Goal: Task Accomplishment & Management: Manage account settings

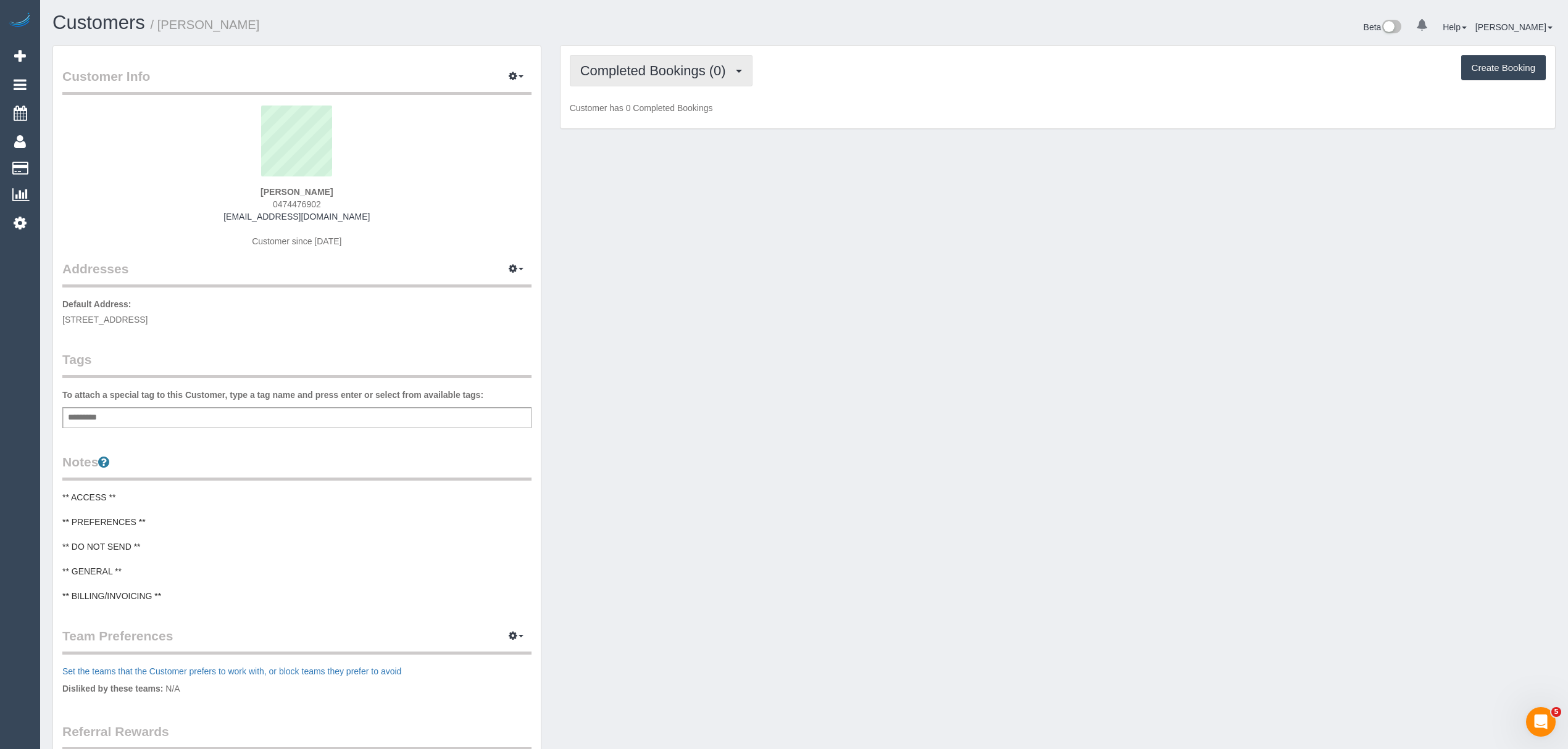
click at [677, 79] on button "Completed Bookings (0)" at bounding box center [661, 71] width 183 height 32
click at [649, 139] on link "Cancelled Bookings (3)" at bounding box center [635, 132] width 128 height 16
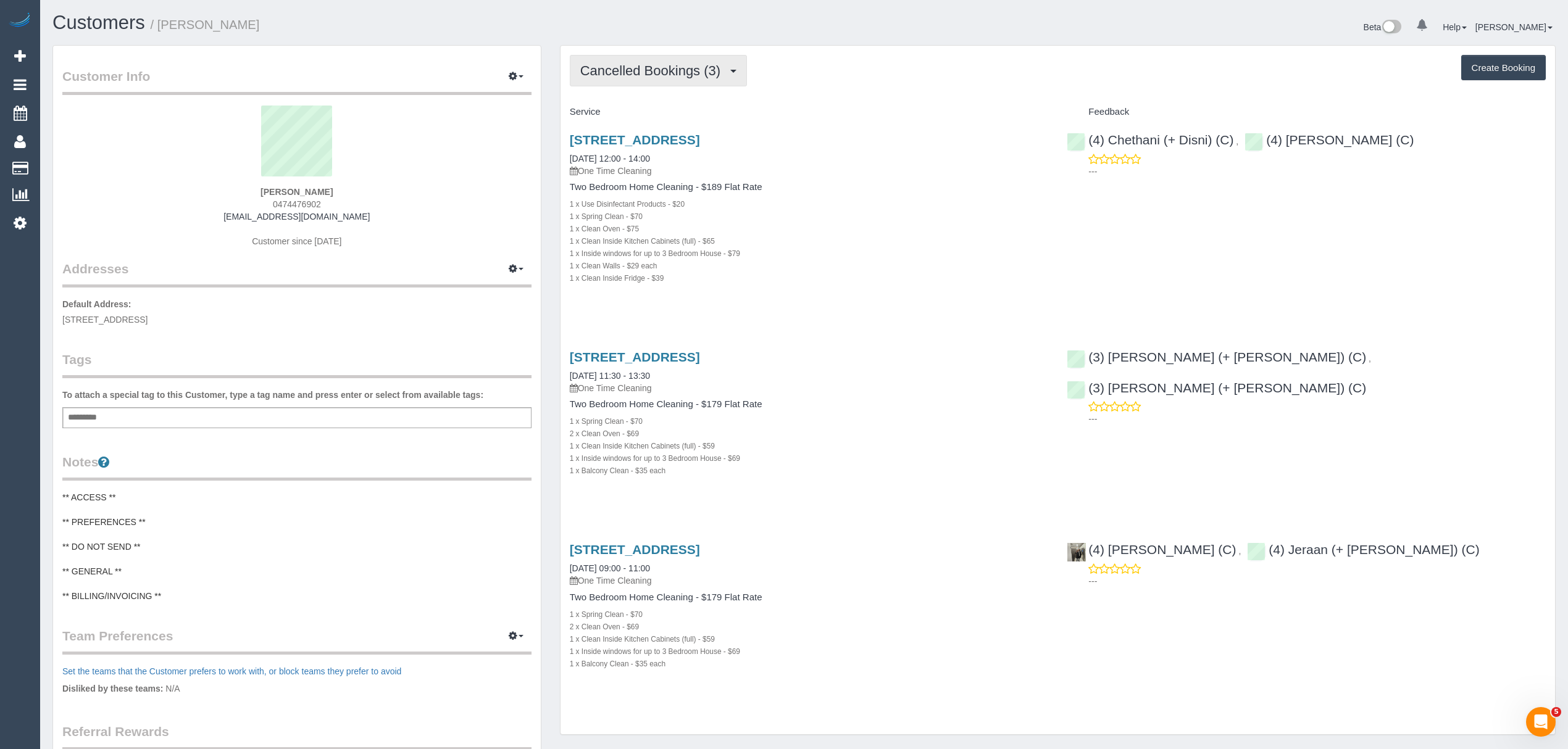
click at [696, 72] on span "Cancelled Bookings (3)" at bounding box center [653, 70] width 147 height 15
click at [632, 163] on link "Charges (0)" at bounding box center [635, 159] width 128 height 16
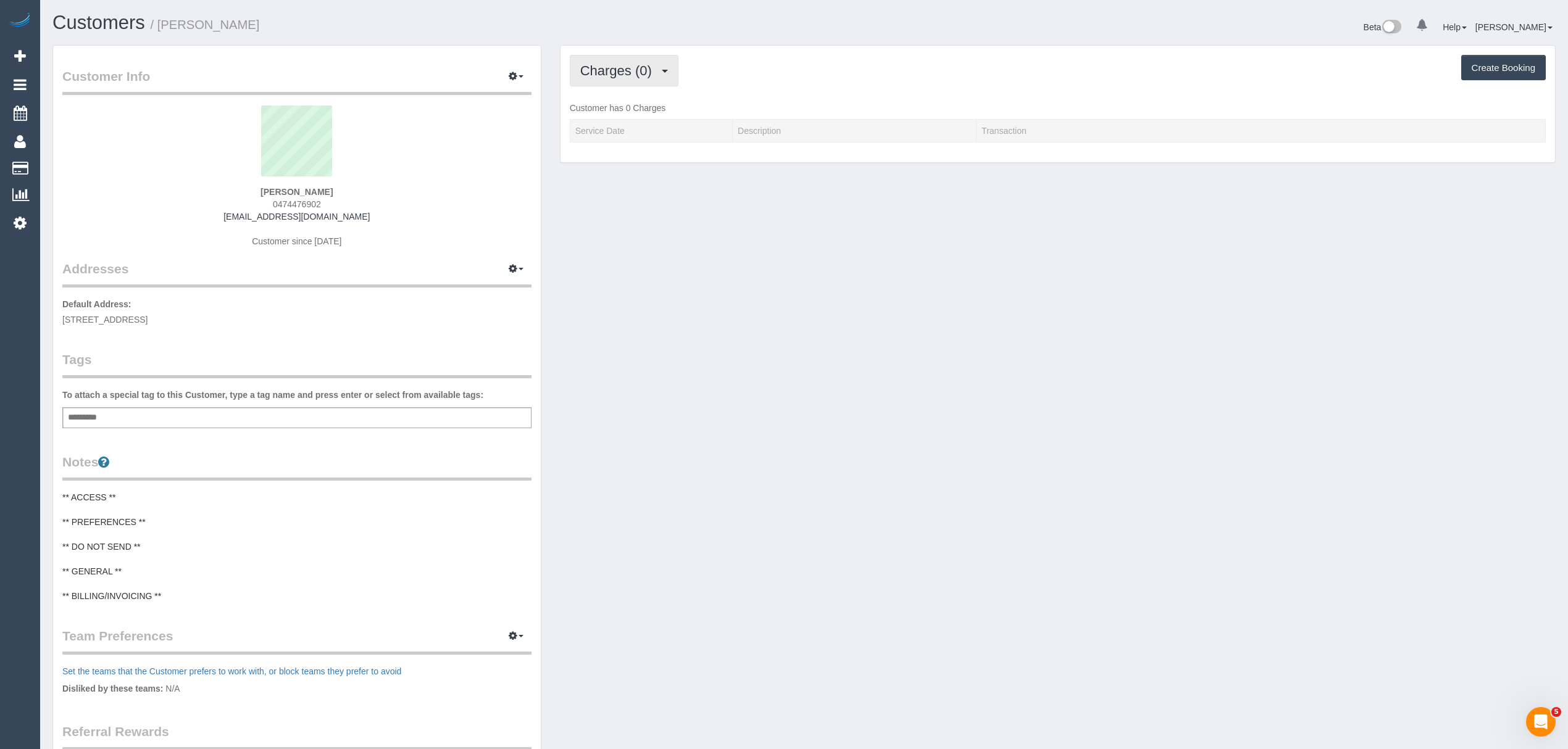
click at [630, 77] on button "Charges (0)" at bounding box center [624, 71] width 109 height 32
click at [608, 127] on link "Cancelled Bookings (3)" at bounding box center [635, 132] width 128 height 16
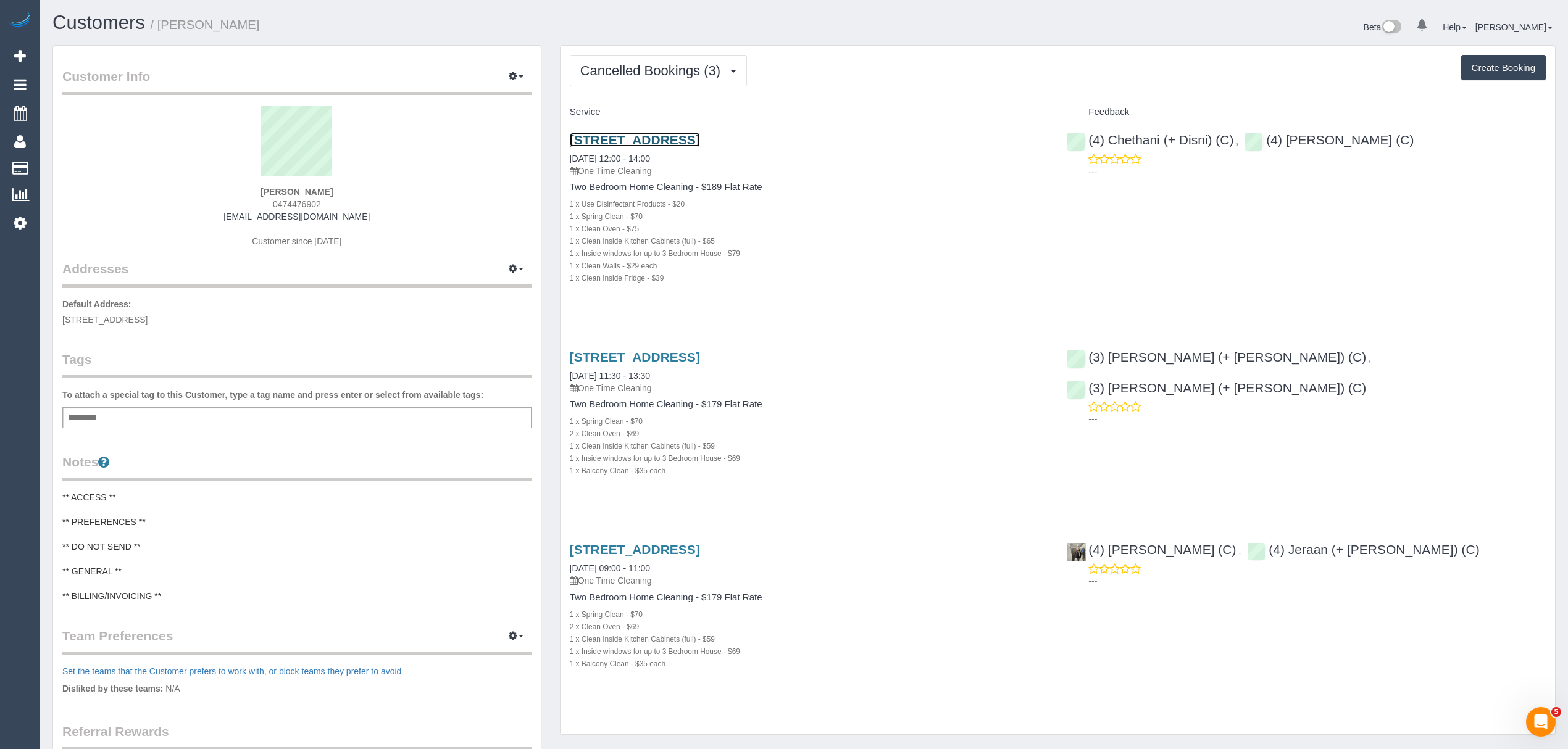
click at [620, 137] on link "[STREET_ADDRESS]" at bounding box center [635, 139] width 130 height 14
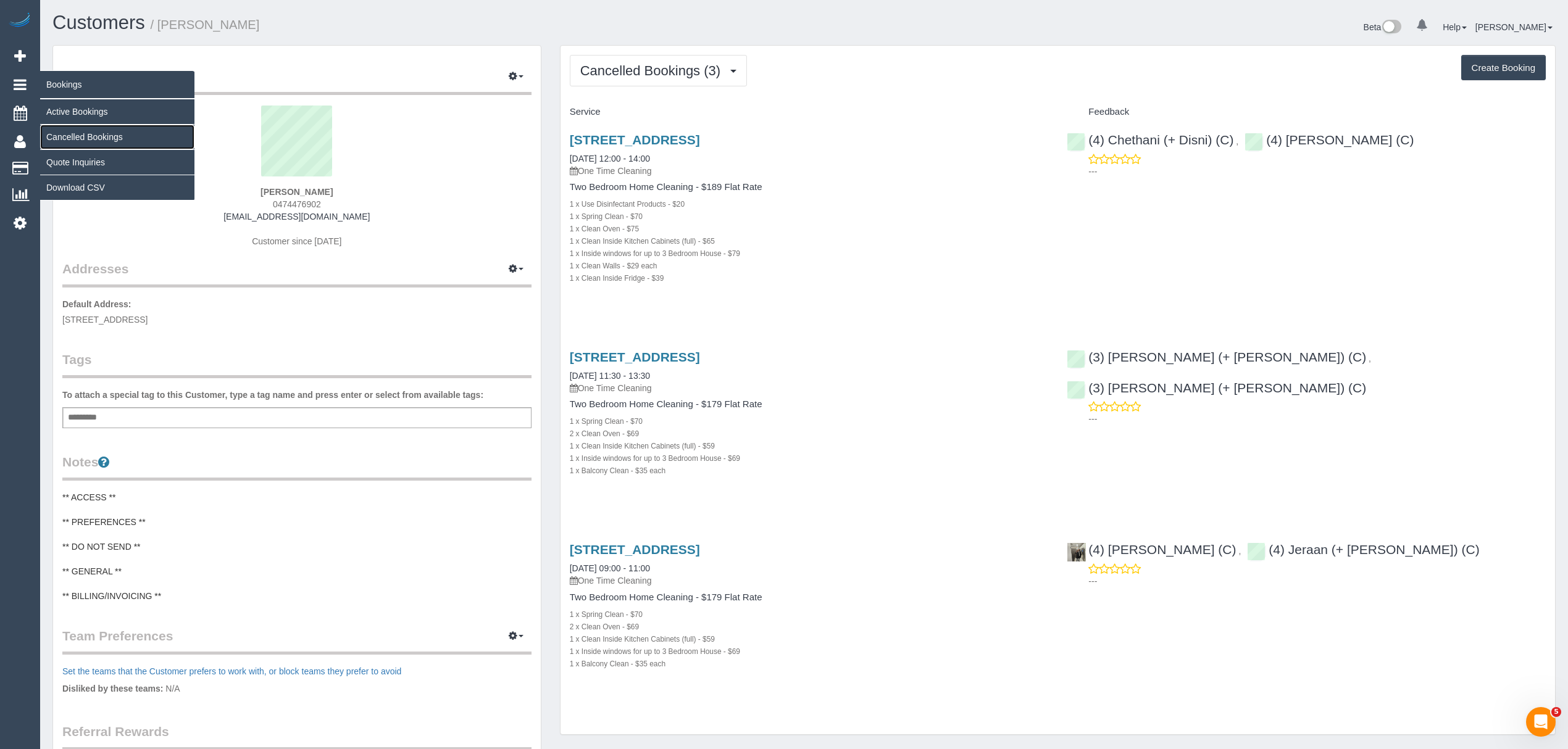
click at [77, 133] on link "Cancelled Bookings" at bounding box center [117, 136] width 155 height 25
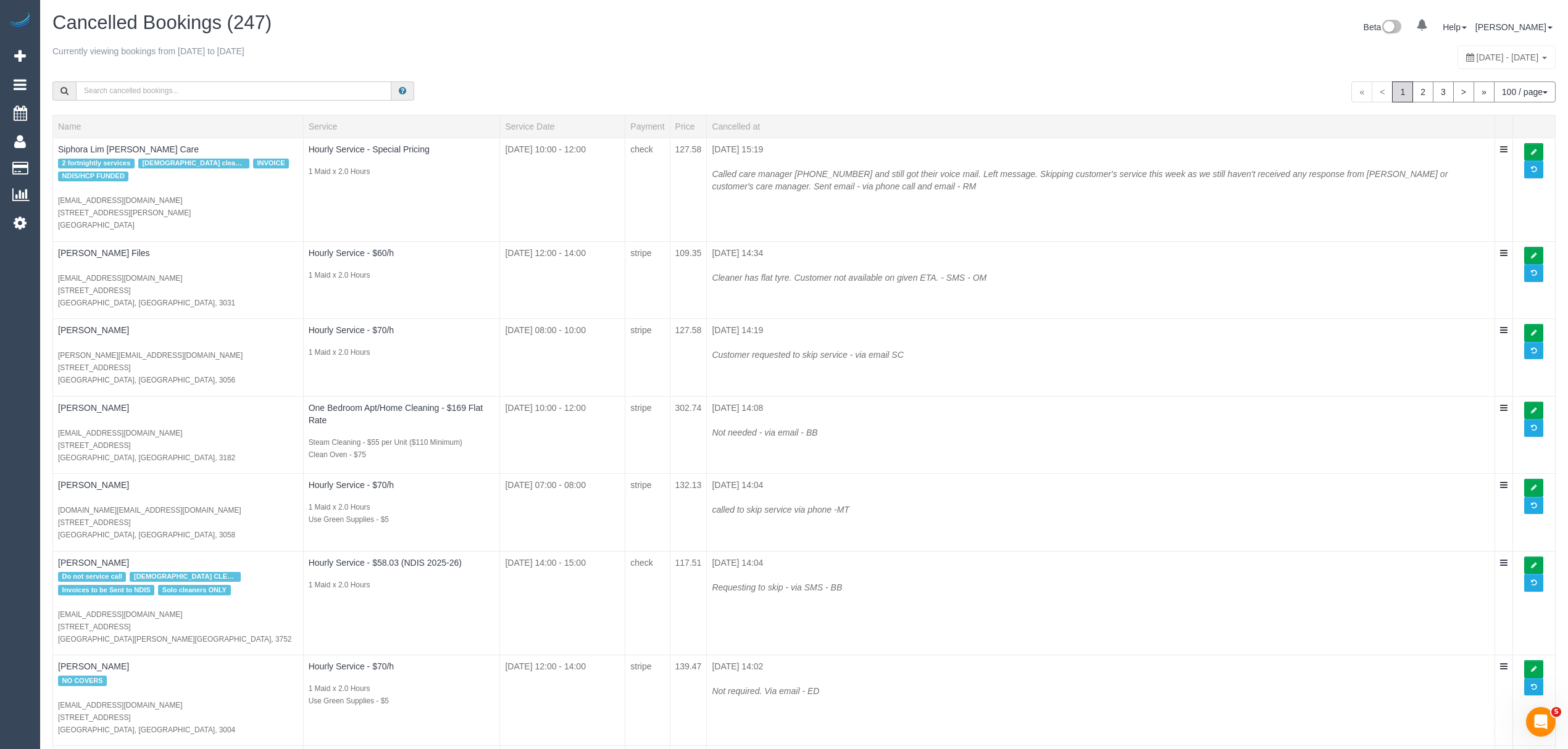
click at [144, 82] on input "text" at bounding box center [234, 91] width 316 height 19
click at [1477, 53] on span "[DATE] - [DATE]" at bounding box center [1508, 57] width 63 height 10
type input "**********"
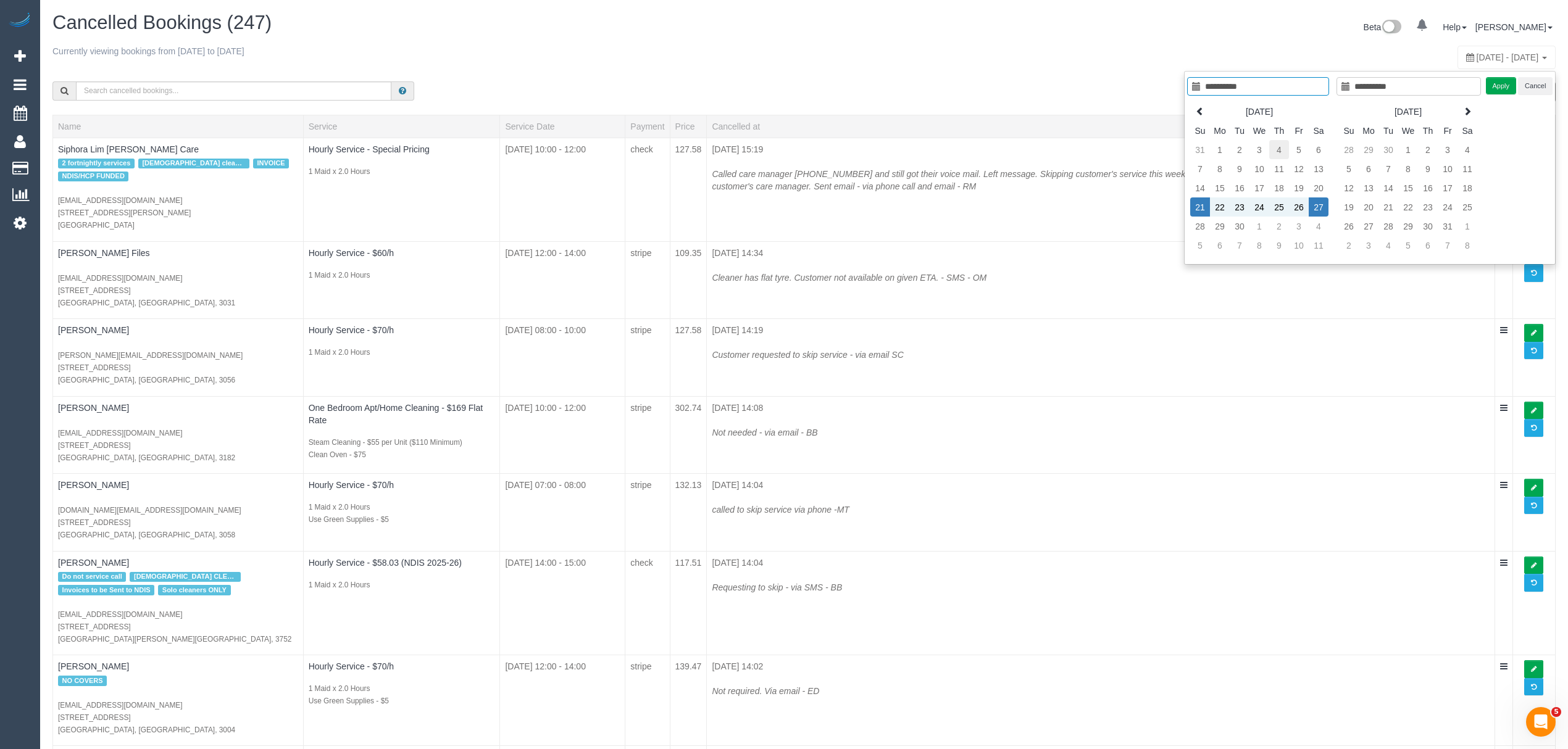
type input "**********"
click at [1277, 146] on td "4" at bounding box center [1279, 150] width 20 height 19
type input "**********"
click at [1277, 146] on td "4" at bounding box center [1279, 150] width 20 height 19
click at [1497, 85] on button "Apply" at bounding box center [1501, 86] width 31 height 18
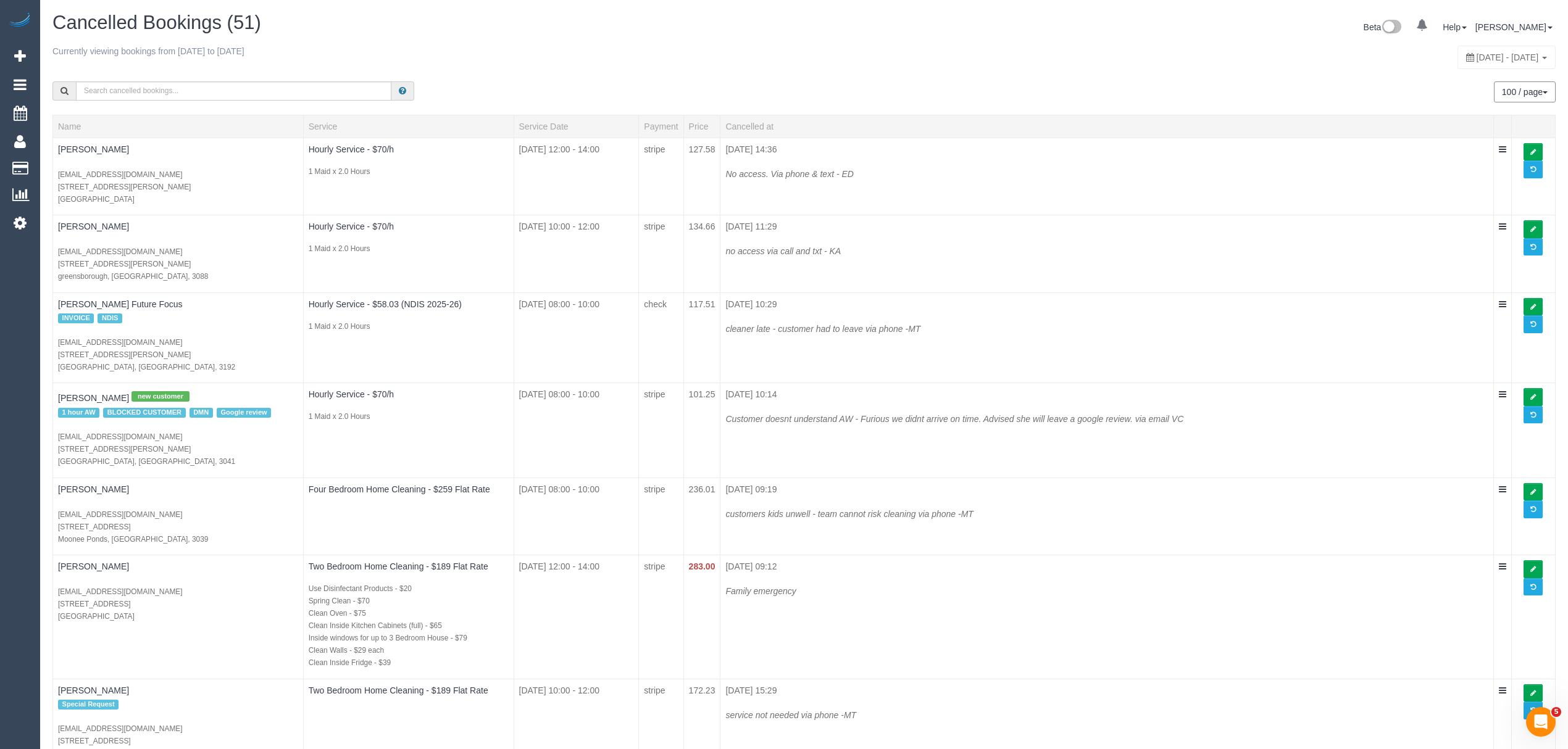
click at [780, 23] on h1 "Cancelled Bookings (51)" at bounding box center [423, 23] width 743 height 21
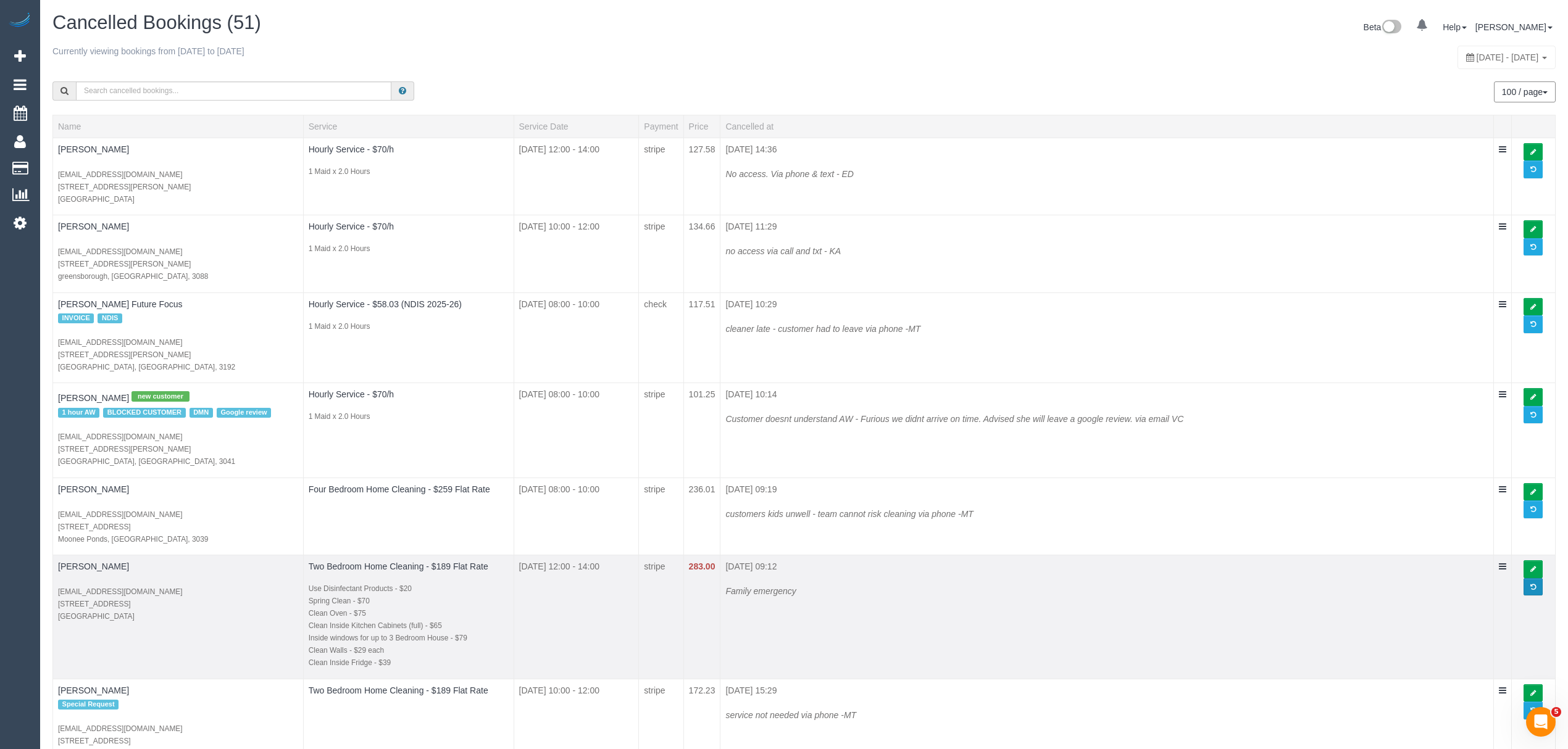
click at [1527, 594] on link at bounding box center [1533, 587] width 19 height 18
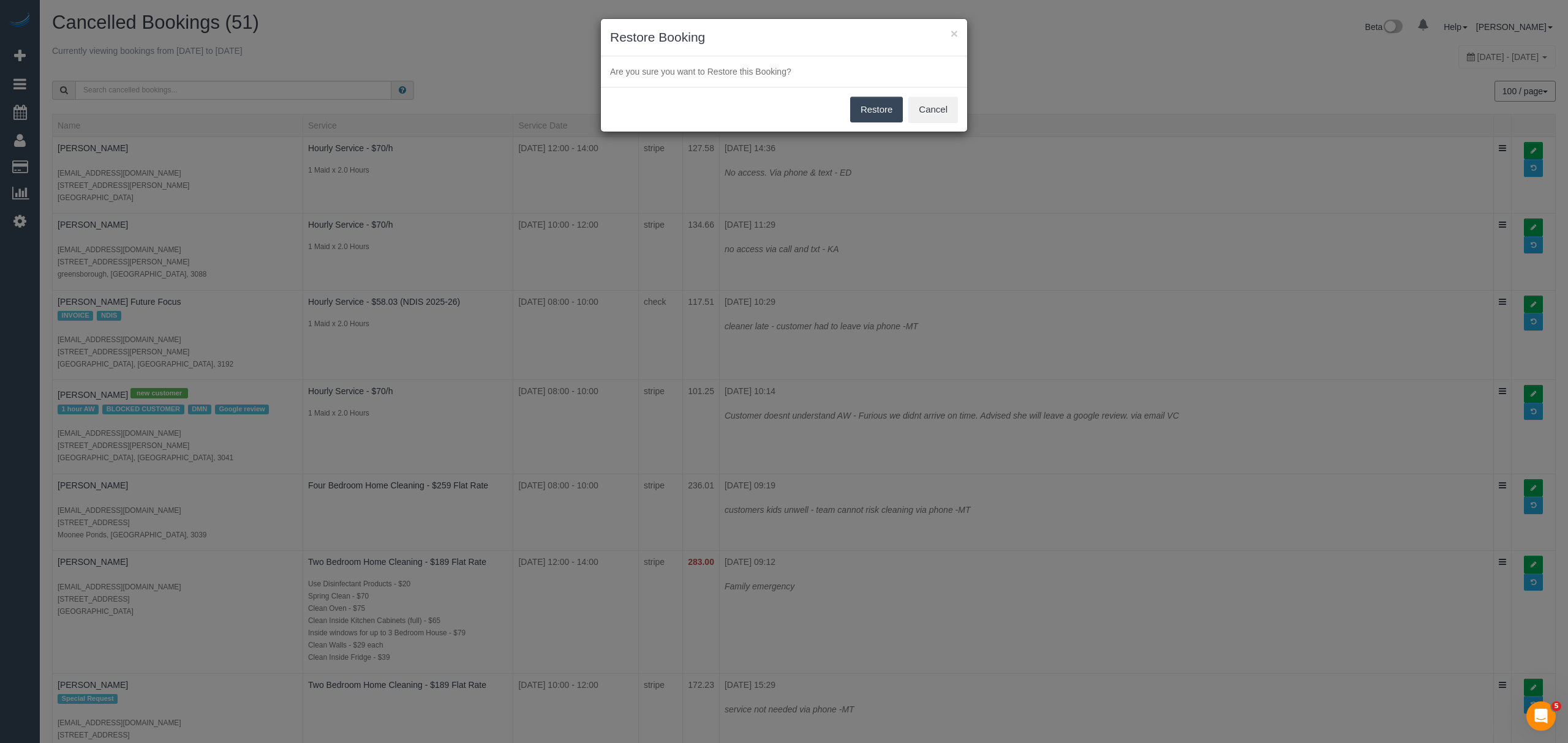
click at [875, 112] on button "Restore" at bounding box center [877, 109] width 53 height 26
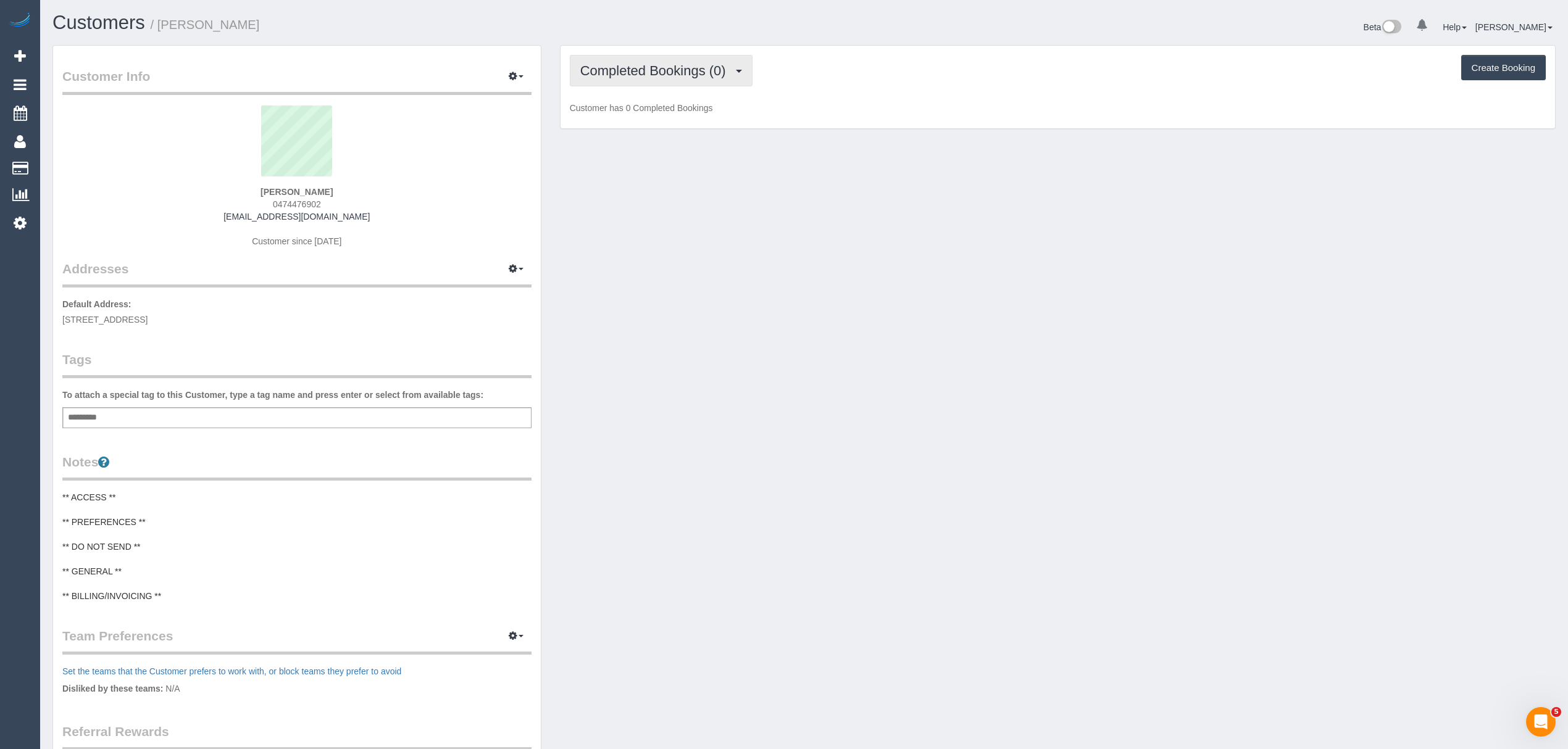
click at [672, 65] on span "Completed Bookings (0)" at bounding box center [656, 70] width 152 height 15
click at [618, 117] on link "Upcoming Bookings (1)" at bounding box center [635, 116] width 128 height 16
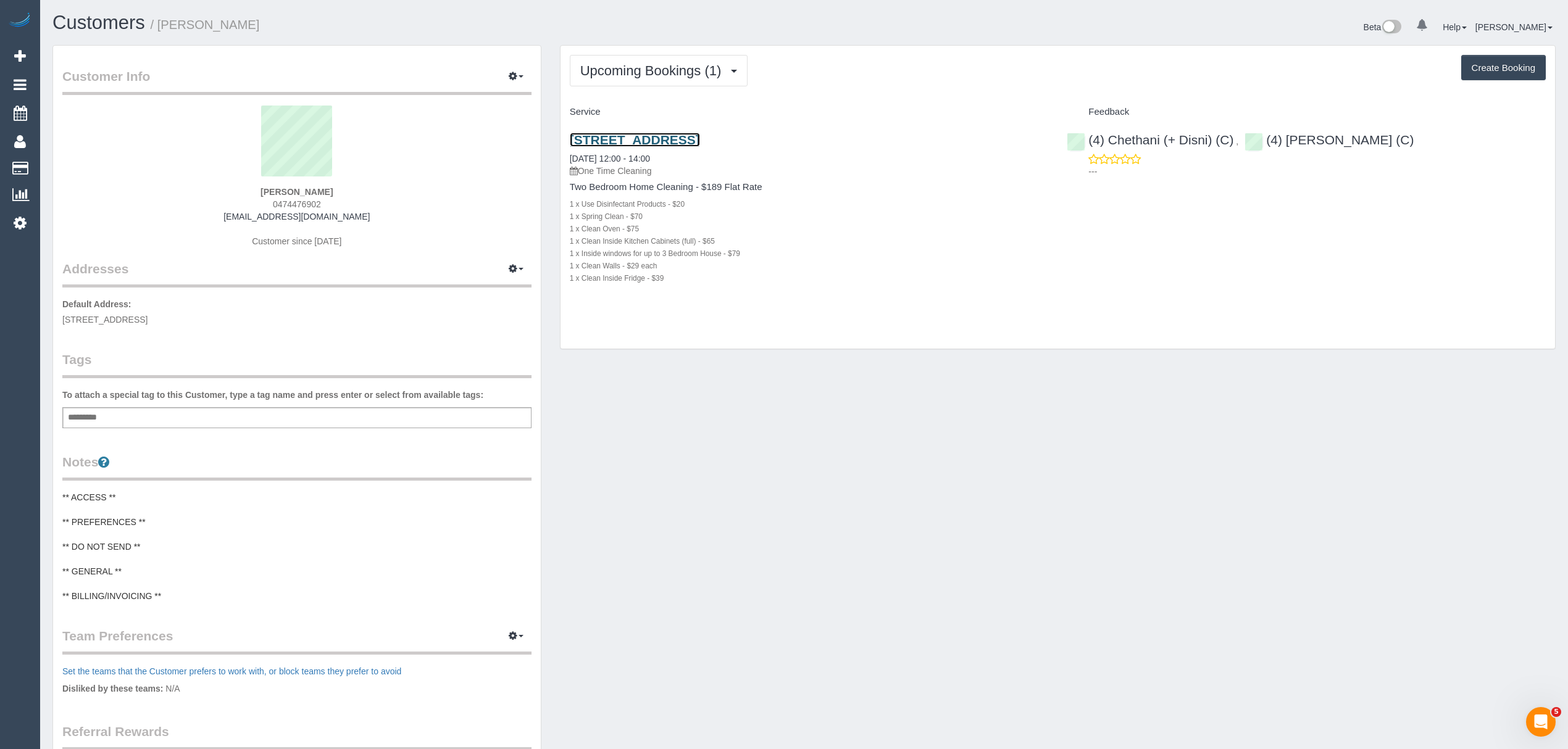
click at [635, 136] on link "[STREET_ADDRESS]" at bounding box center [635, 139] width 130 height 14
click at [650, 139] on link "[STREET_ADDRESS]" at bounding box center [635, 139] width 130 height 14
click at [82, 413] on input "text" at bounding box center [86, 418] width 42 height 16
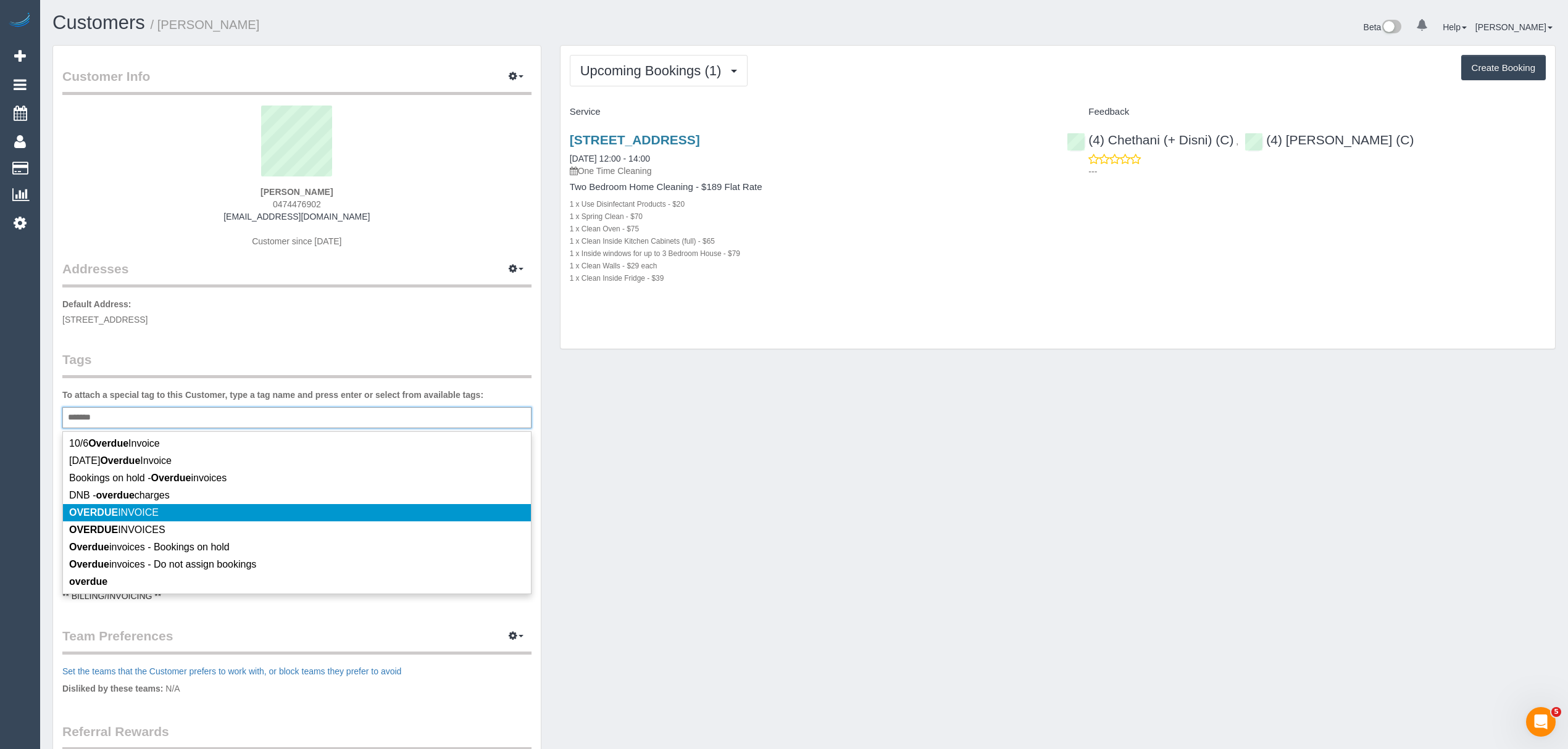
type input "*******"
click at [97, 516] on em "OVERDUE" at bounding box center [94, 512] width 49 height 10
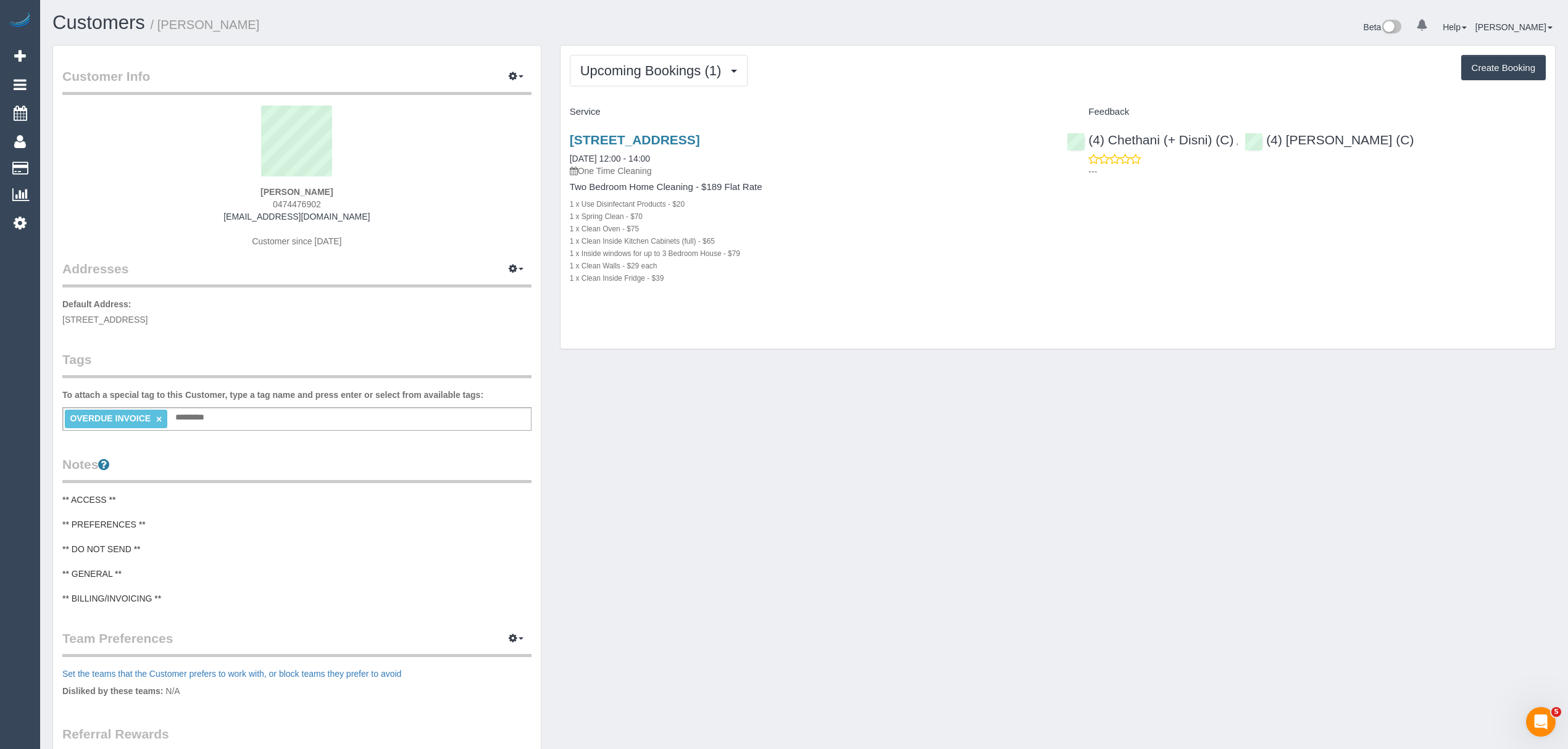
click at [124, 566] on pre "** ACCESS ** ** PREFERENCES ** ** DO NOT SEND ** ** GENERAL ** ** BILLING/INVOI…" at bounding box center [297, 549] width 469 height 111
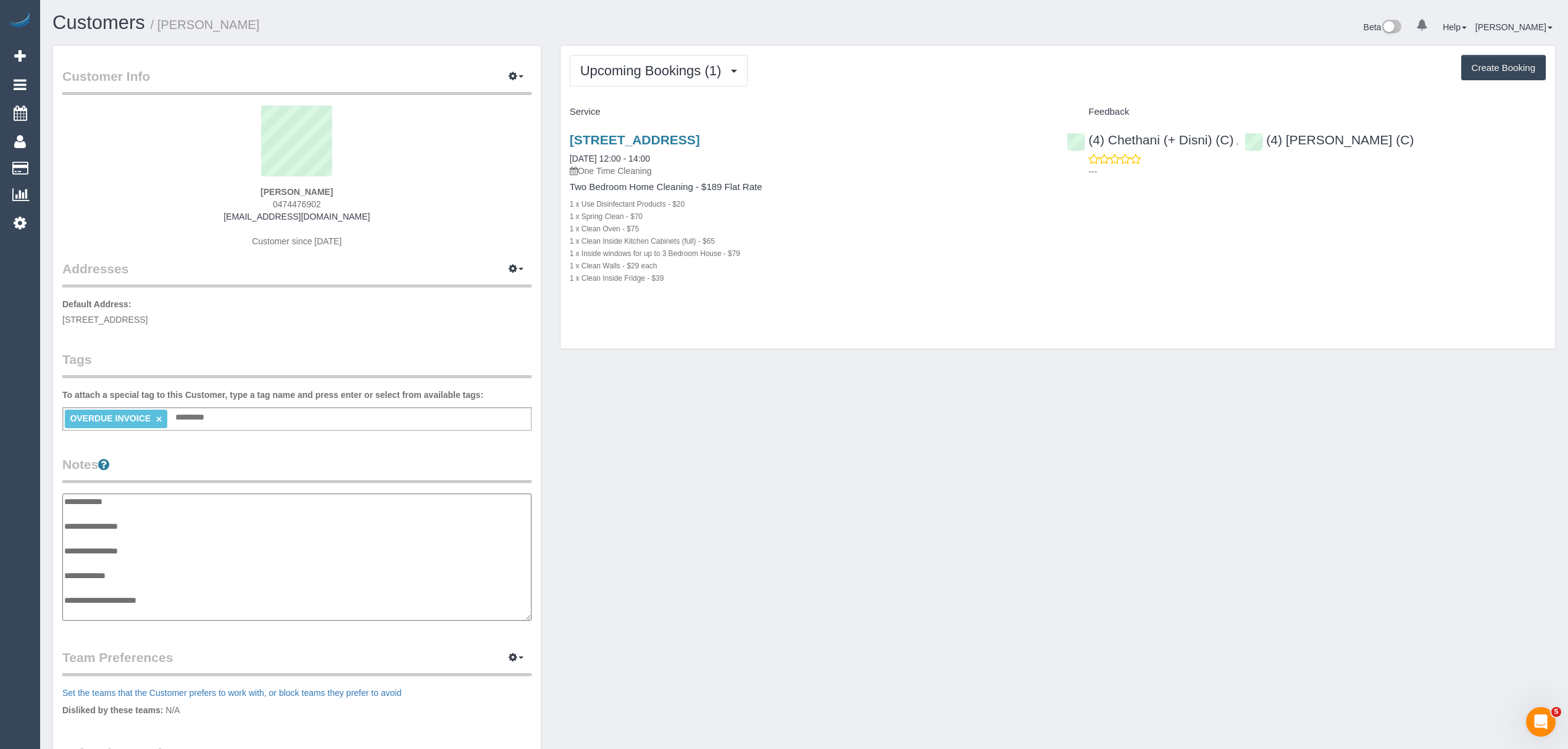
click at [178, 595] on textarea "**********" at bounding box center [297, 557] width 469 height 127
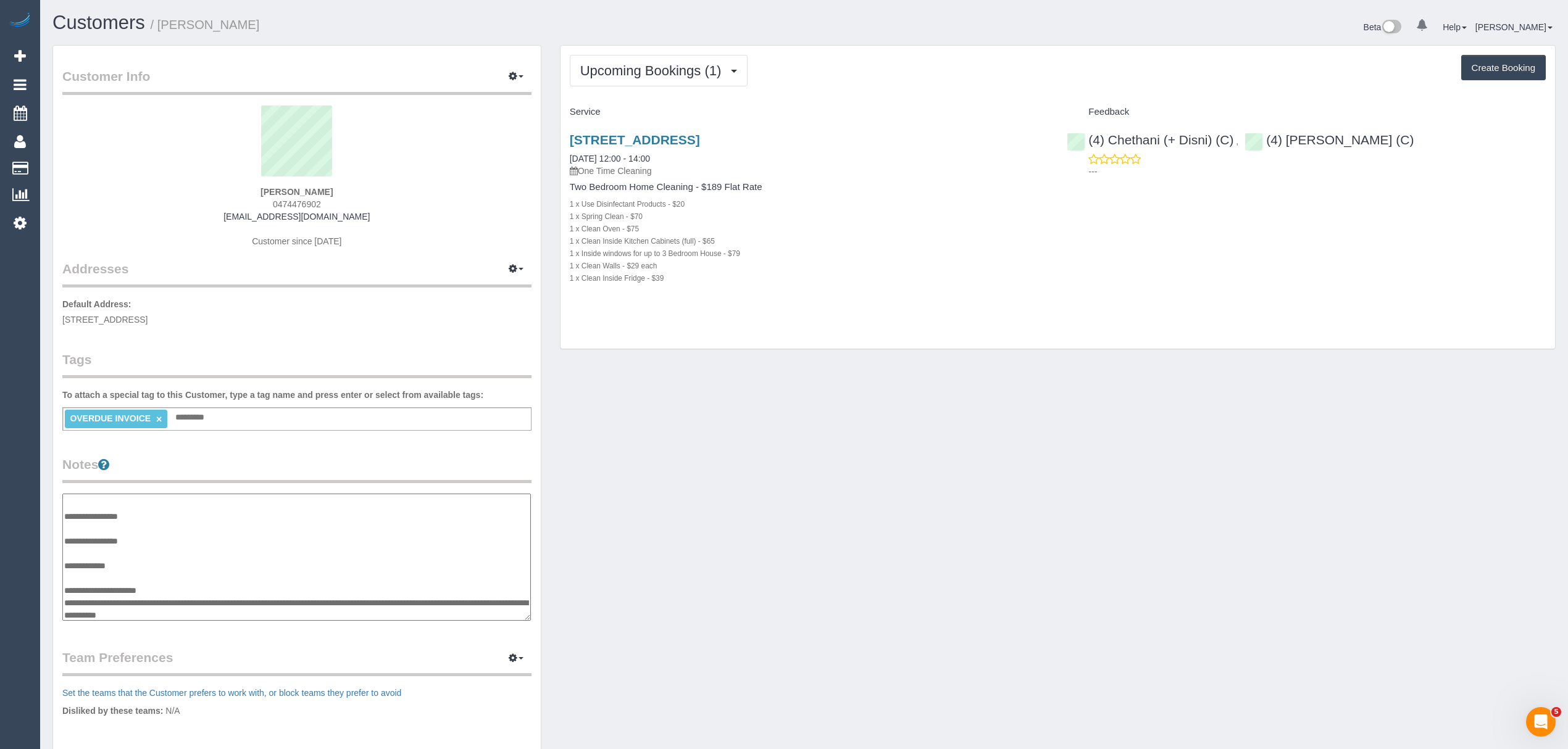
type textarea "**********"
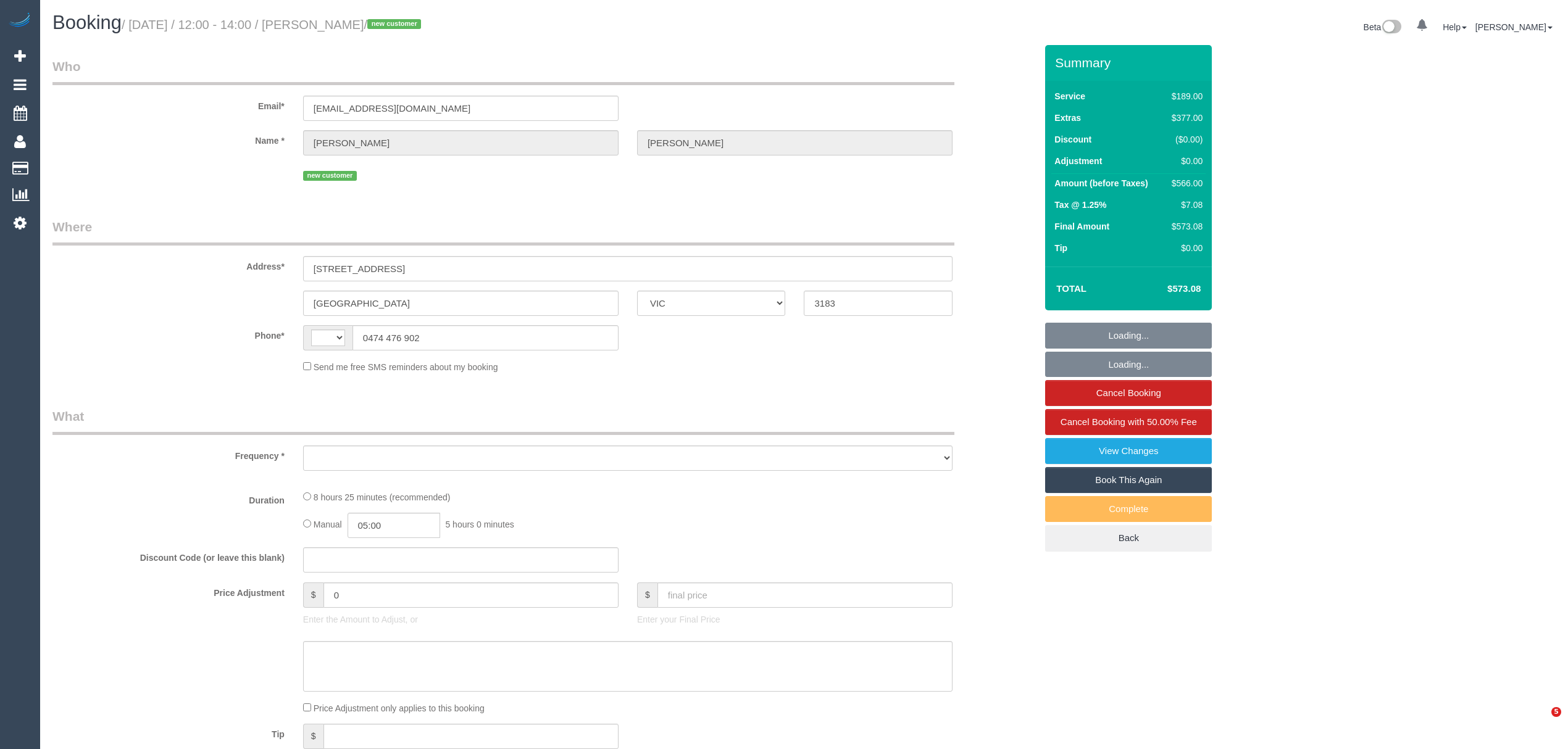
select select "VIC"
select select "object:298"
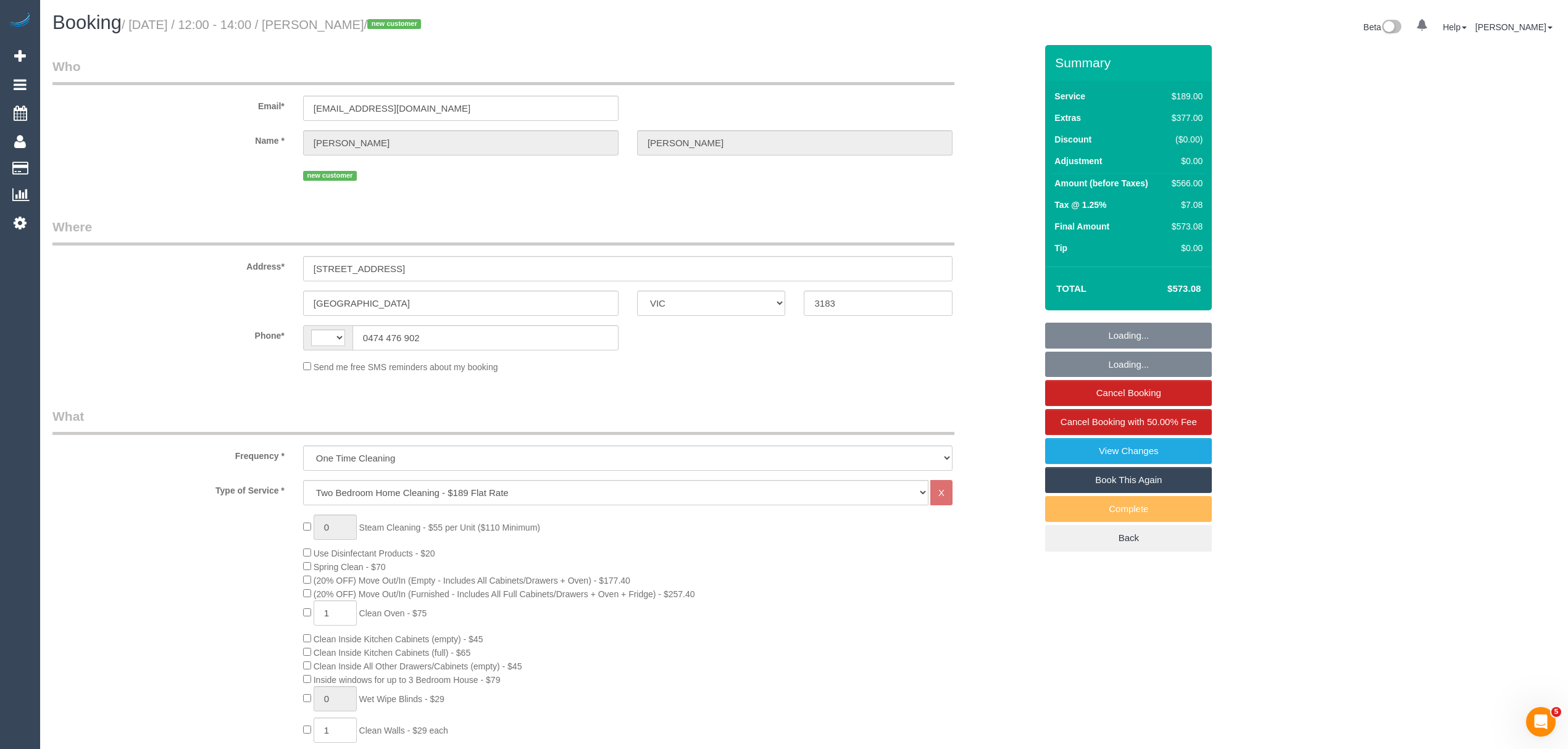
select select "string:stripe-pm_1Pn7fc2GScqysDRVKv8jcFi2"
select select "spot1"
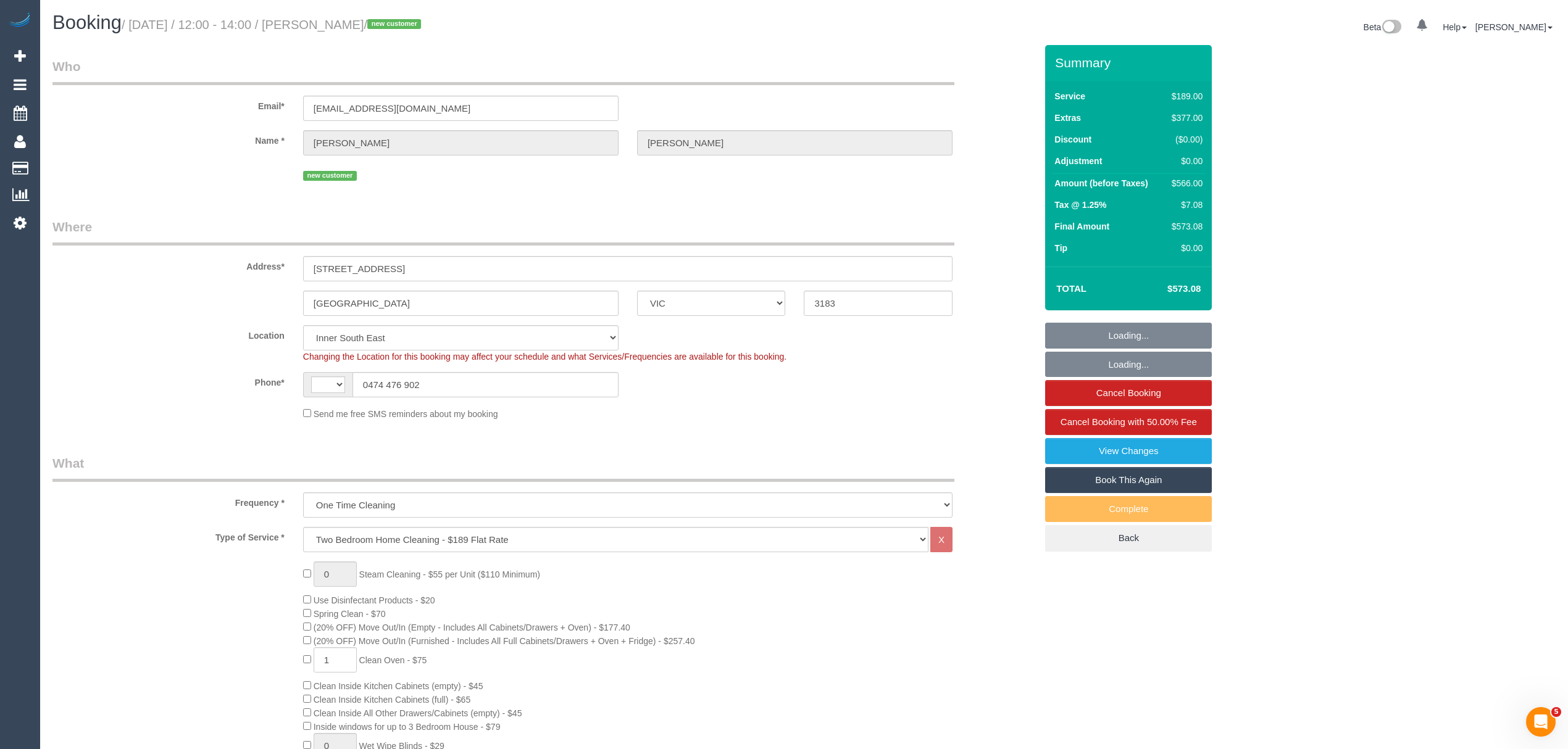
select select "string:AU"
select select "object:1253"
select select "spot6"
select select "number:28"
select select "number:16"
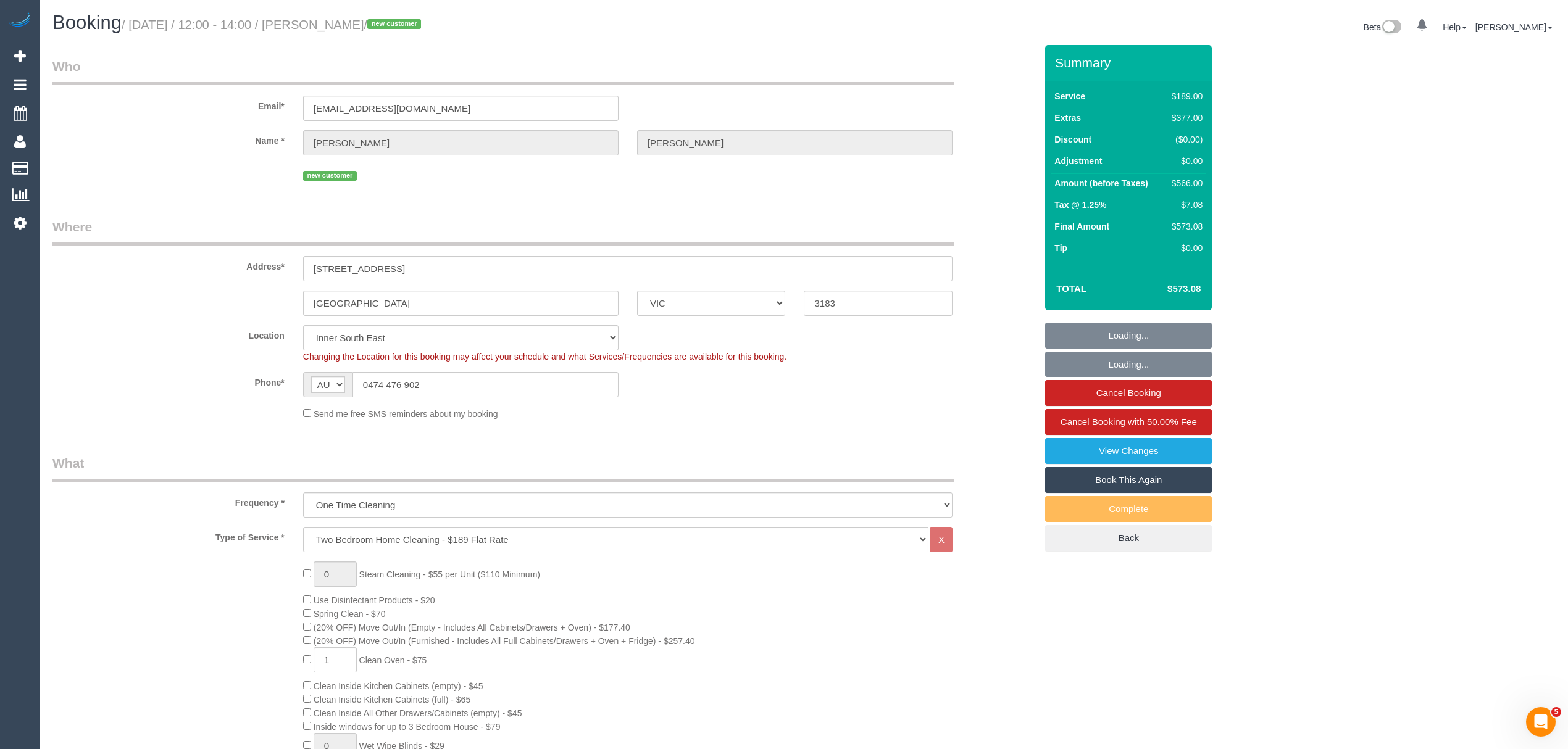
select select "number:19"
select select "number:25"
select select "number:26"
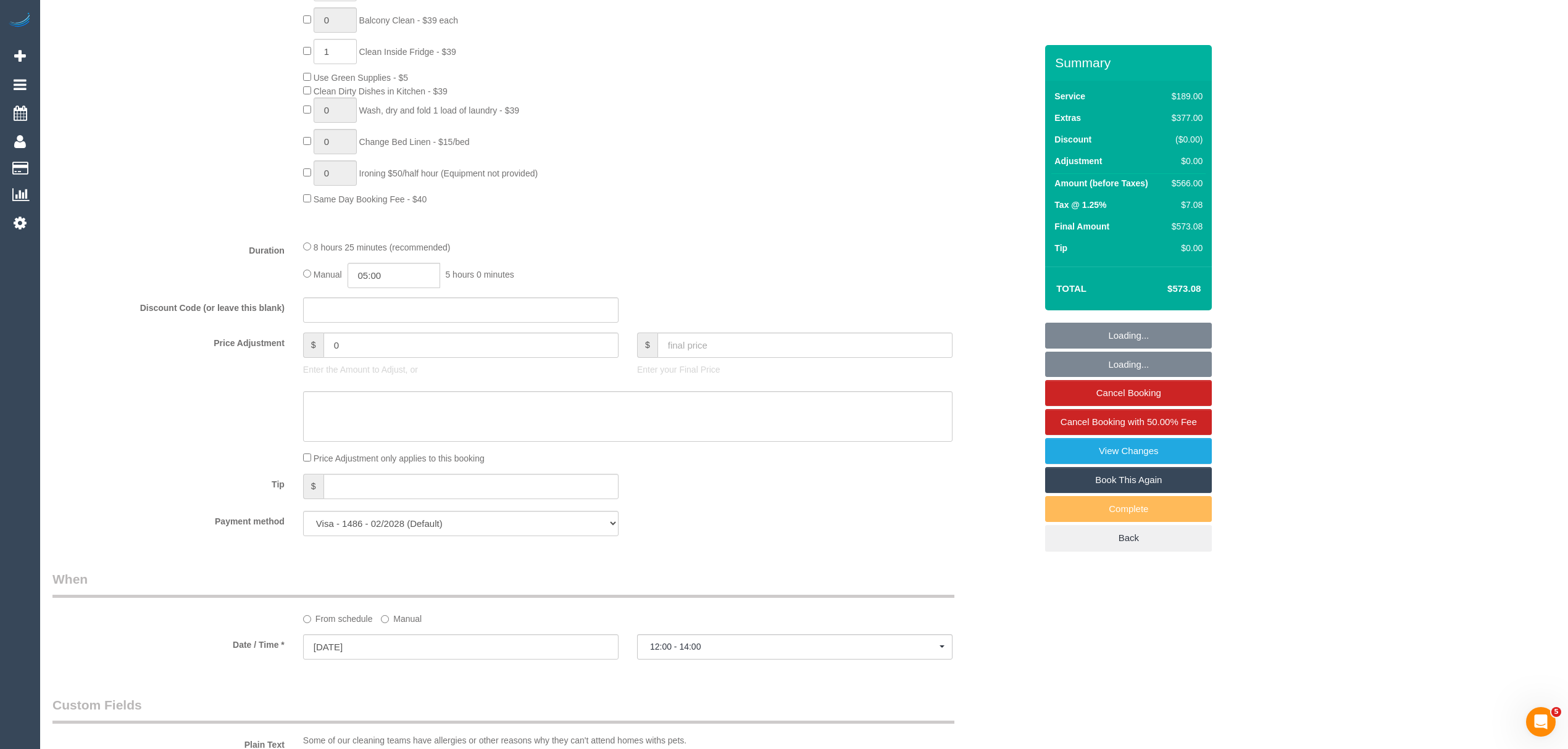
scroll to position [944, 0]
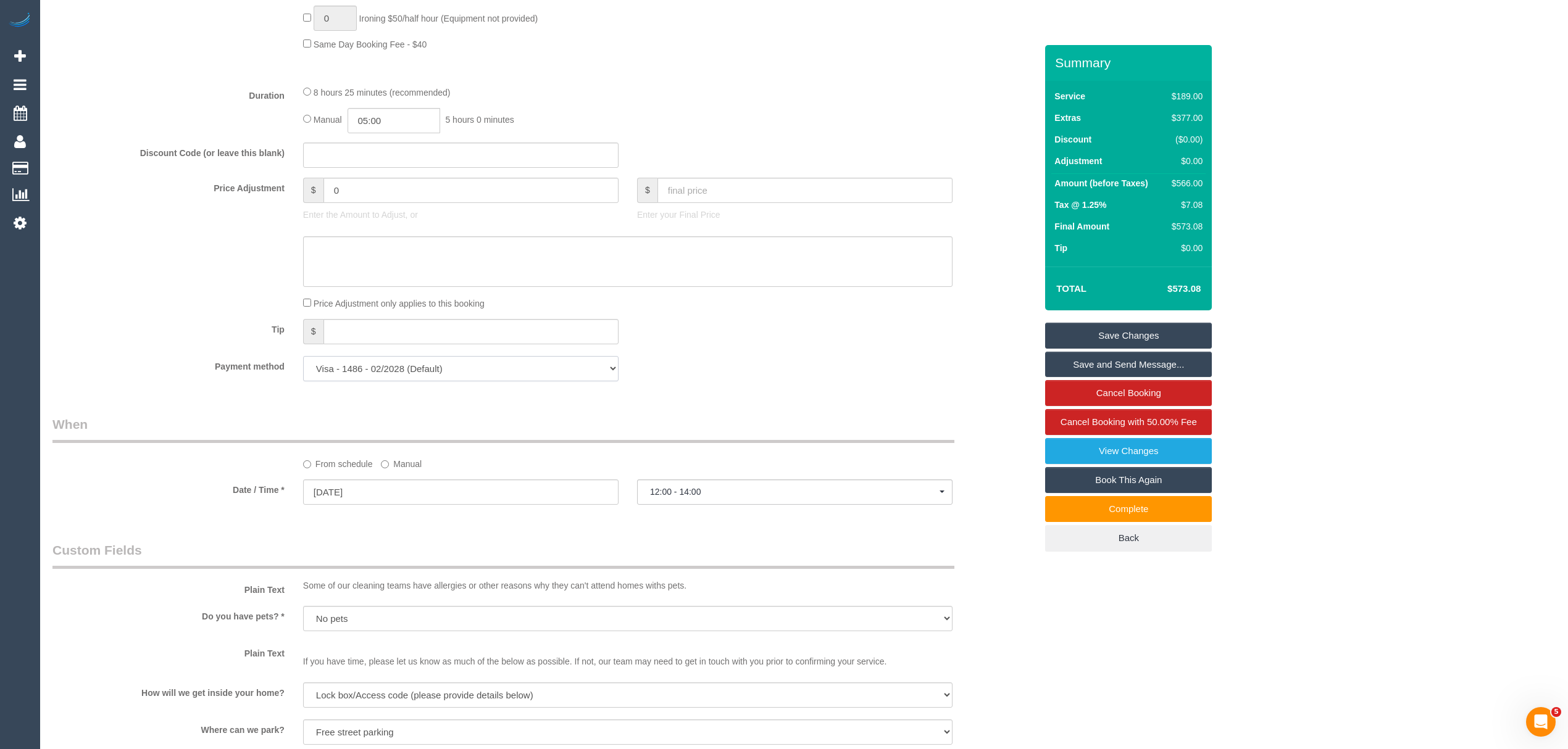
click at [346, 373] on select "Visa - 1486 - 02/2028 (Default) Add Credit Card ─────────────── Cash Check Payp…" at bounding box center [461, 369] width 316 height 25
select select "string:check"
click at [303, 358] on select "Visa - 1486 - 02/2028 (Default) Add Credit Card ─────────────── Cash Check Payp…" at bounding box center [461, 369] width 316 height 25
click at [1094, 338] on link "Save Changes" at bounding box center [1128, 335] width 166 height 26
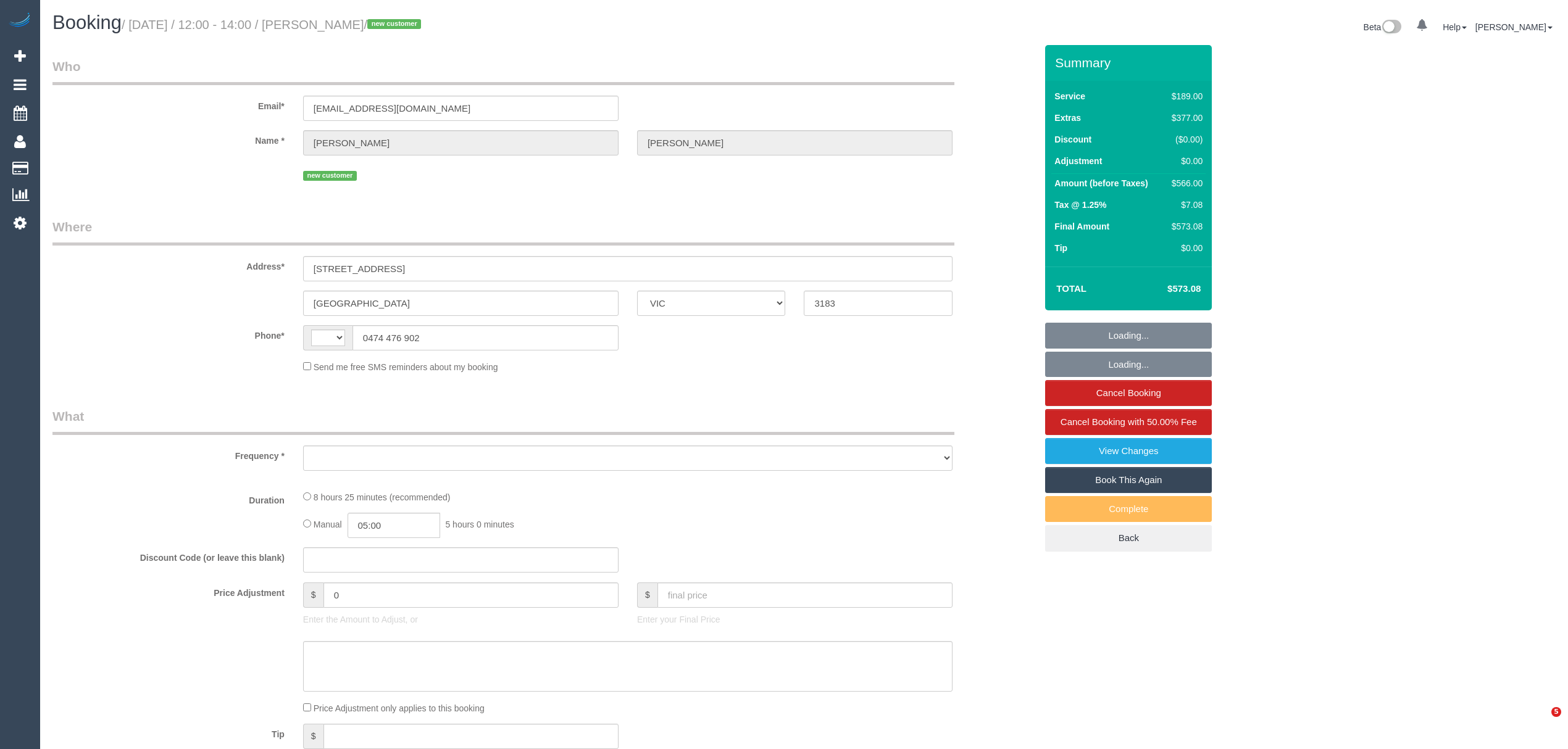
select select "VIC"
select select "object:282"
select select "string:AU"
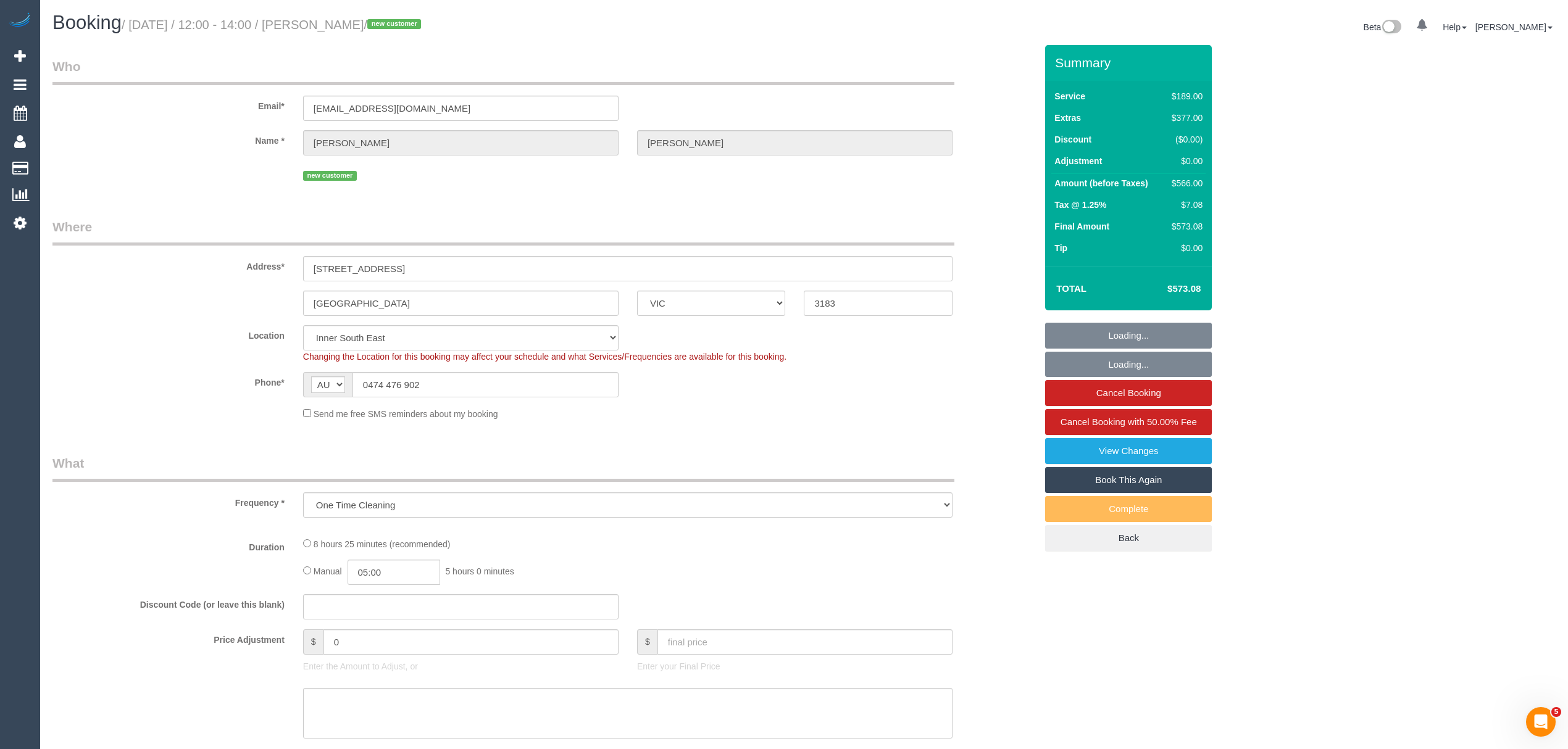
select select "number:28"
select select "number:16"
select select "number:19"
select select "number:25"
select select "number:26"
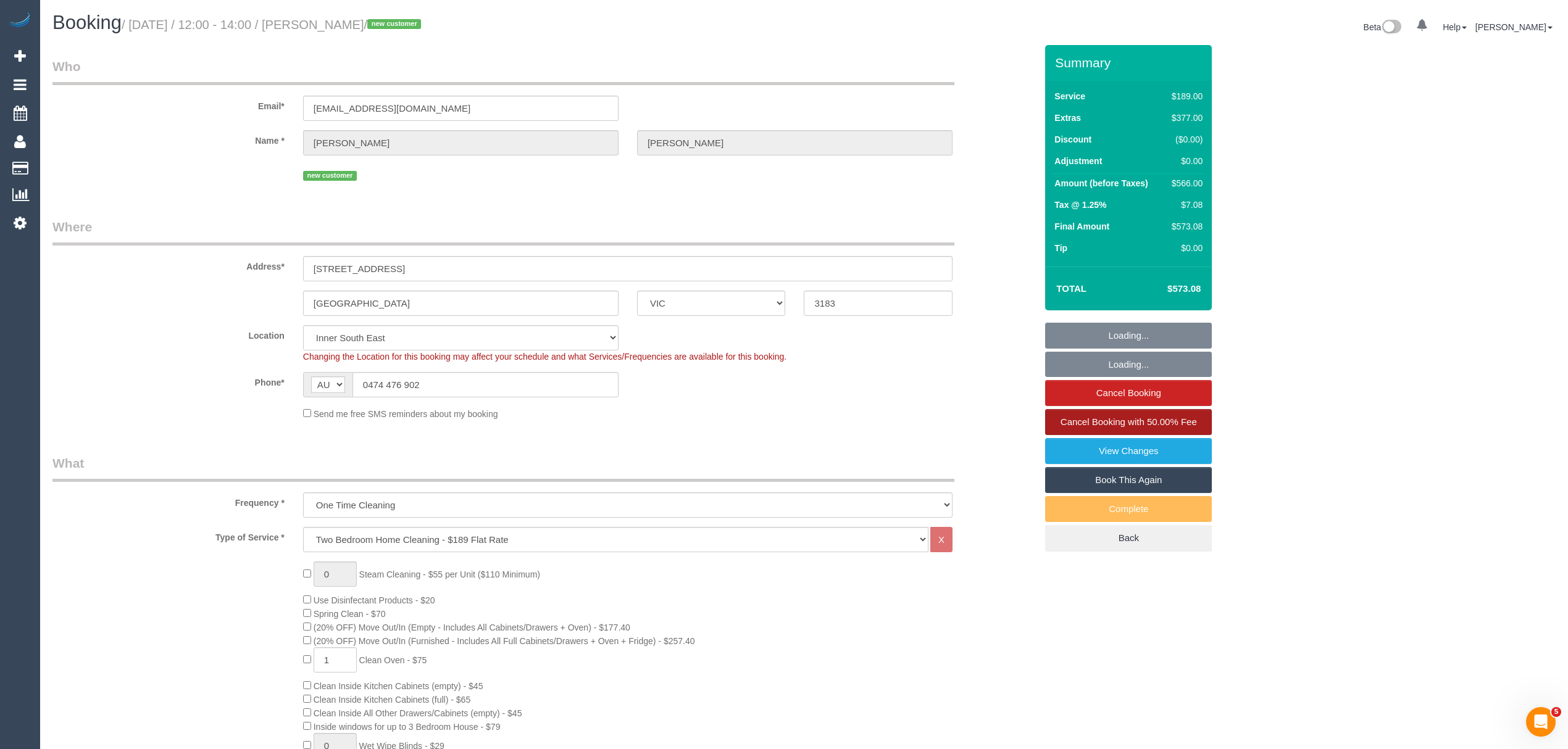
select select "object:778"
select select "spot1"
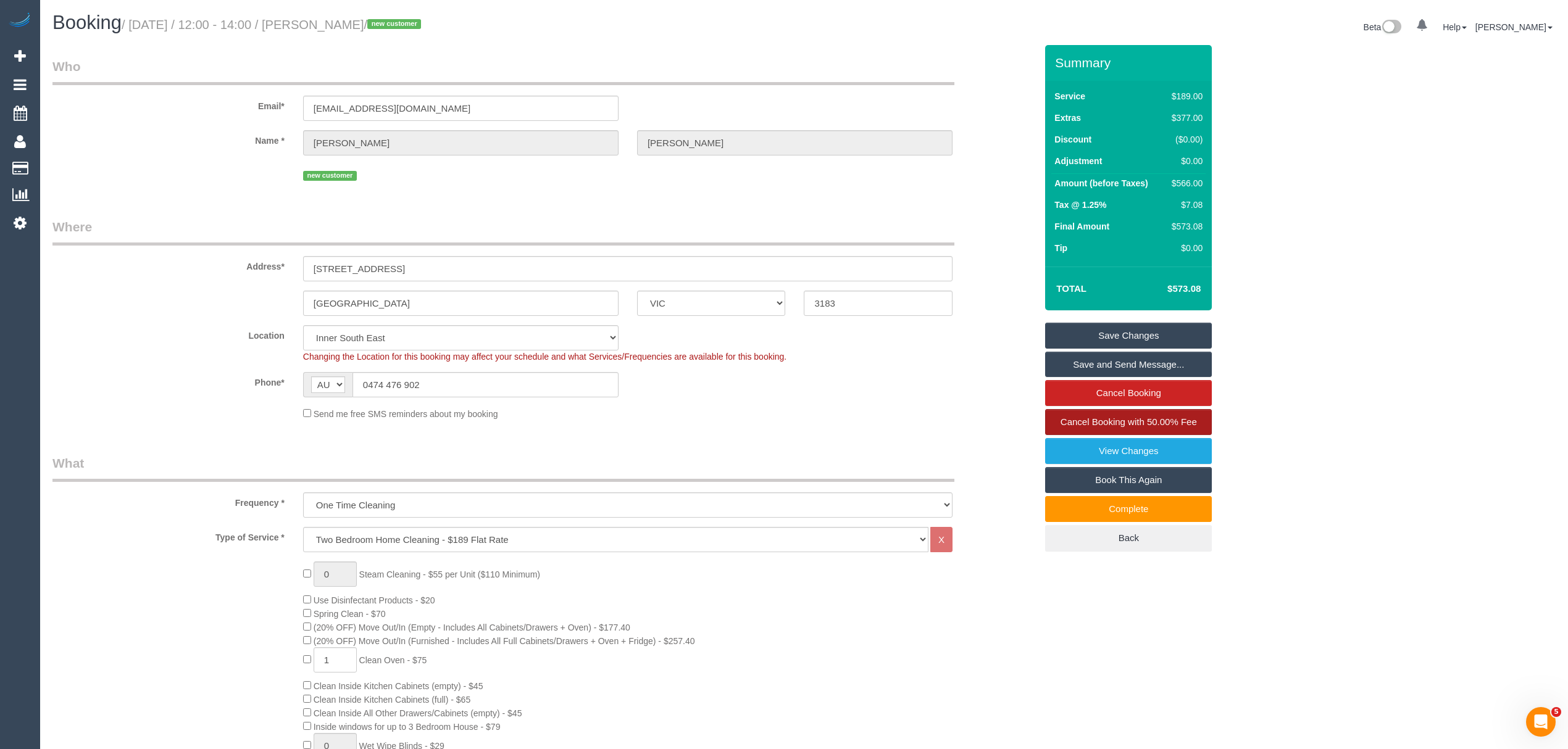
click at [1132, 422] on span "Cancel Booking with 50.00% Fee" at bounding box center [1129, 422] width 136 height 10
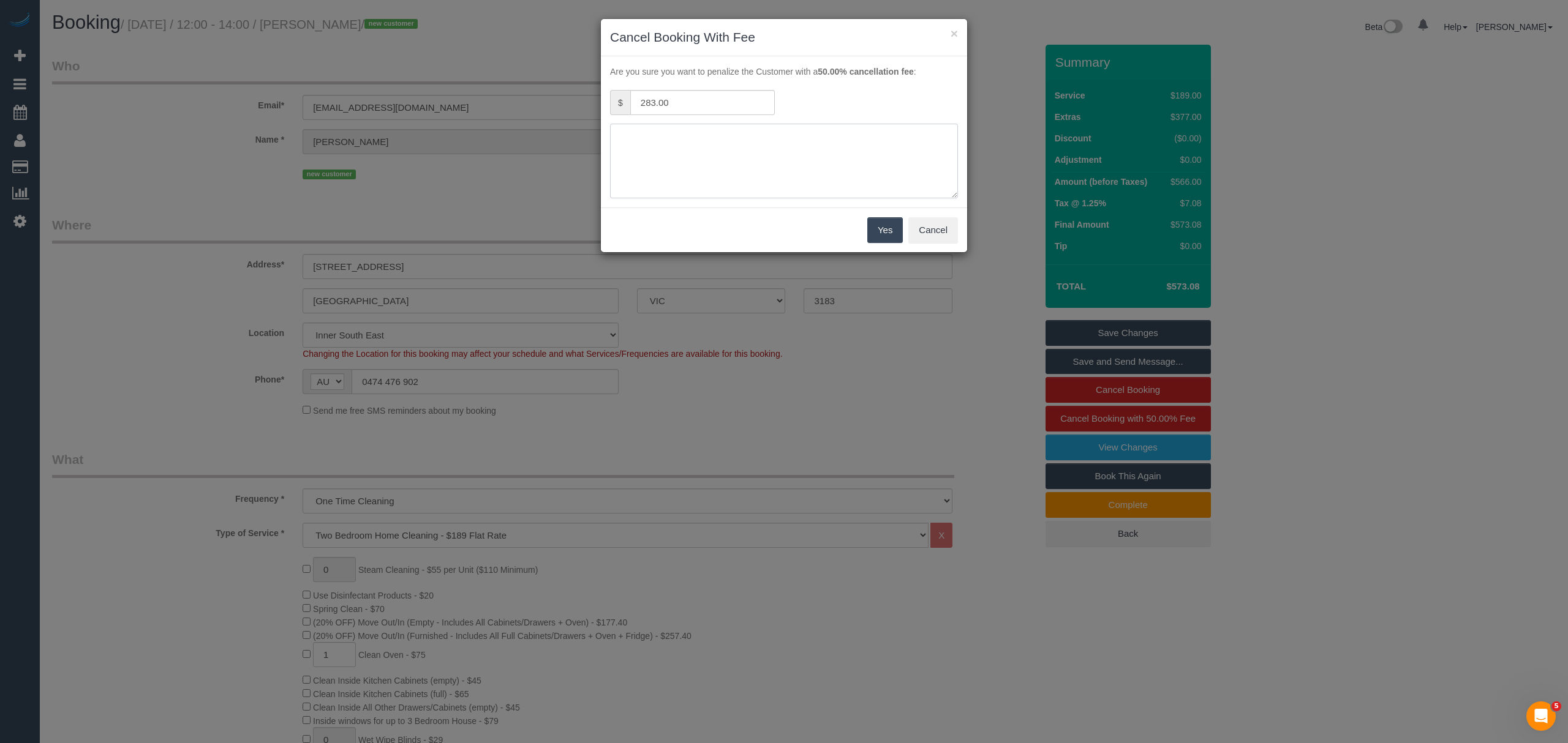
click at [654, 142] on textarea at bounding box center [784, 160] width 348 height 75
paste textarea "Duration: 5 hrs 0 mins"
type textarea "Family emergency"
click at [885, 228] on button "Yes" at bounding box center [885, 230] width 35 height 26
